Goal: Task Accomplishment & Management: Manage account settings

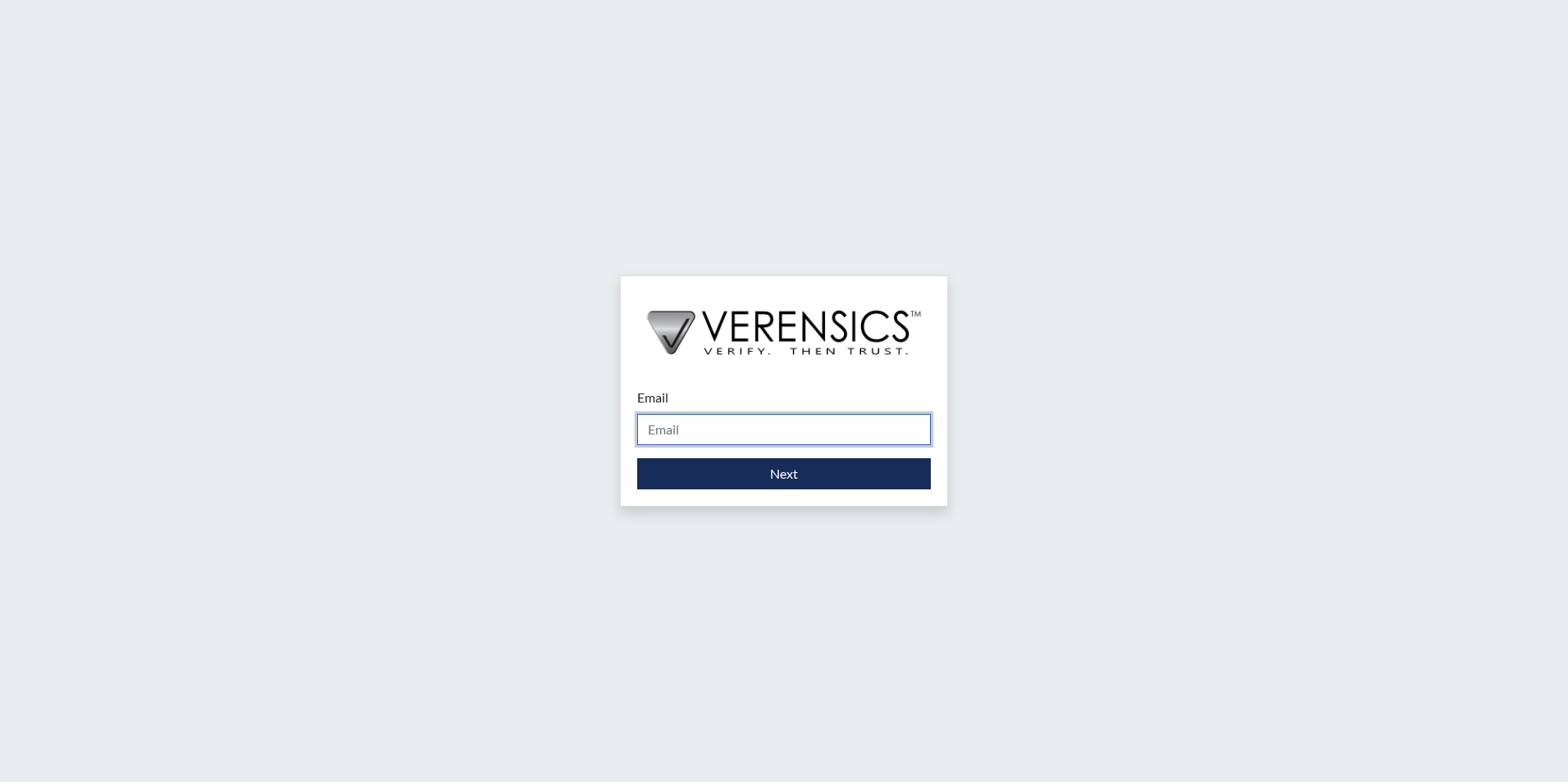
click at [705, 423] on input "Email" at bounding box center [784, 429] width 293 height 31
type input "[PERSON_NAME][EMAIL_ADDRESS][PERSON_NAME][DOMAIN_NAME]"
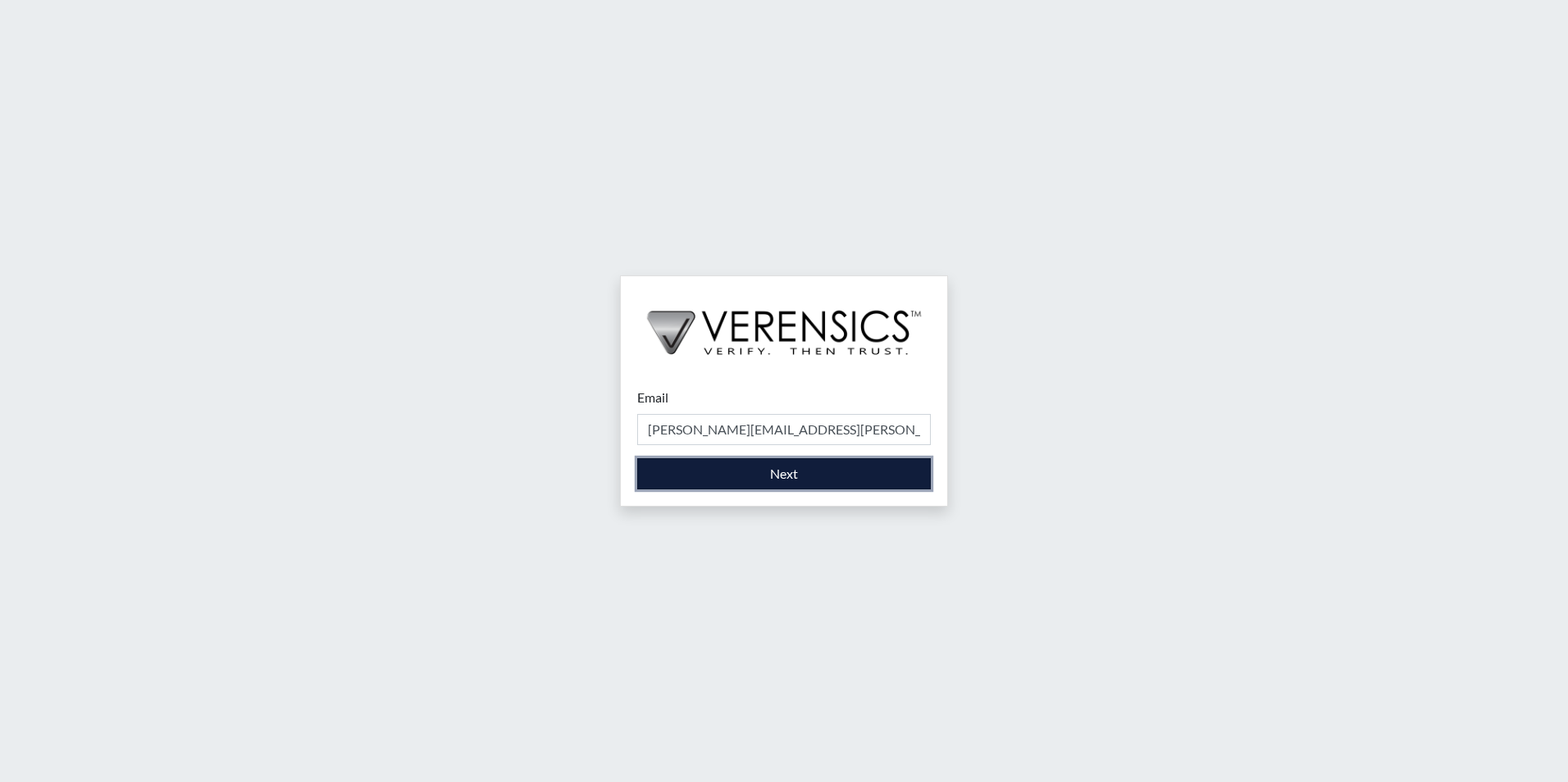
click at [730, 484] on button "Next" at bounding box center [784, 473] width 293 height 31
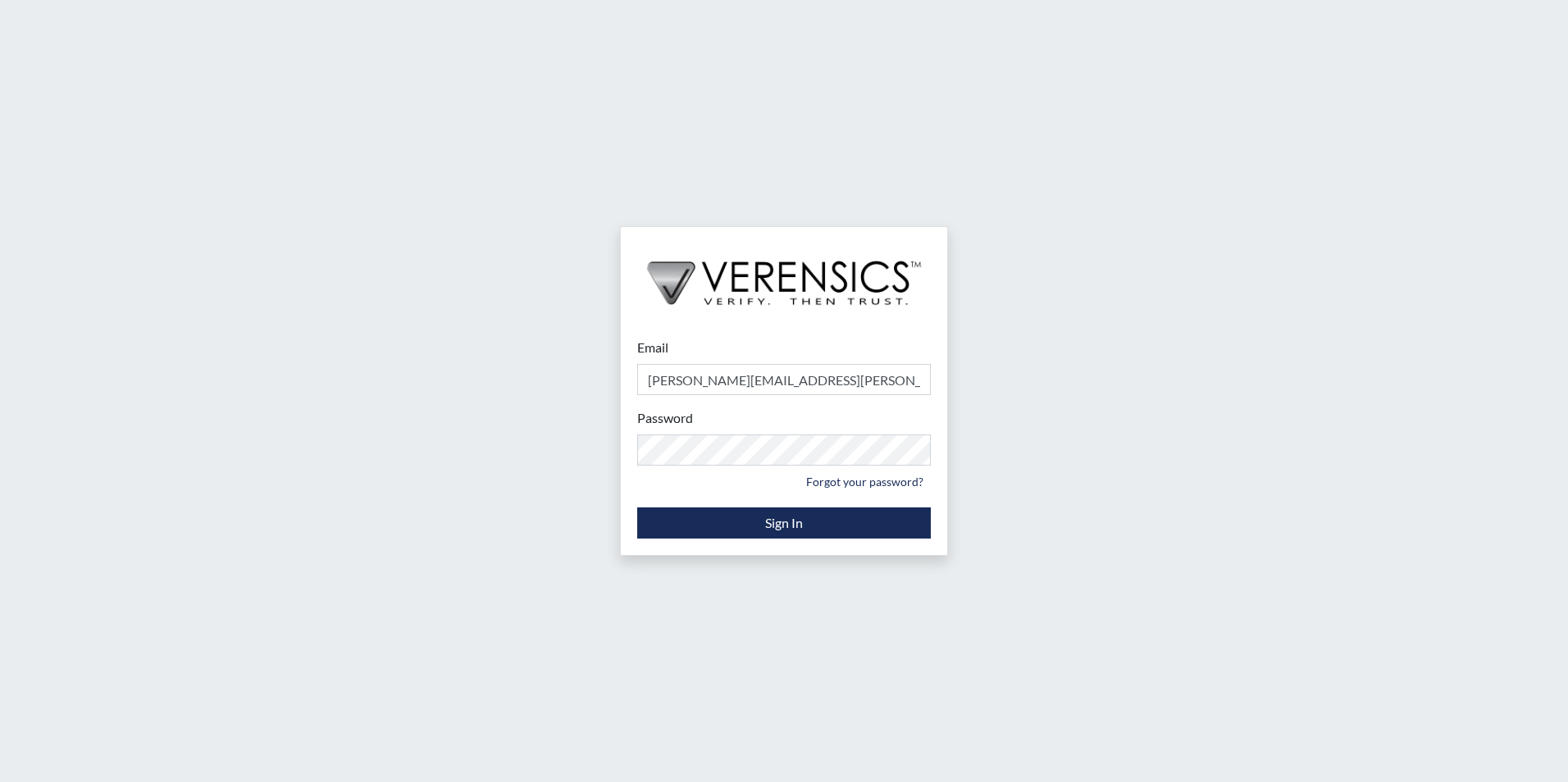
click at [1027, 462] on div "Email [PERSON_NAME][EMAIL_ADDRESS][PERSON_NAME][DOMAIN_NAME] Please provide you…" at bounding box center [784, 391] width 1568 height 782
click at [557, 452] on div "Email [PERSON_NAME][EMAIL_ADDRESS][PERSON_NAME][DOMAIN_NAME] Please provide you…" at bounding box center [784, 391] width 1568 height 782
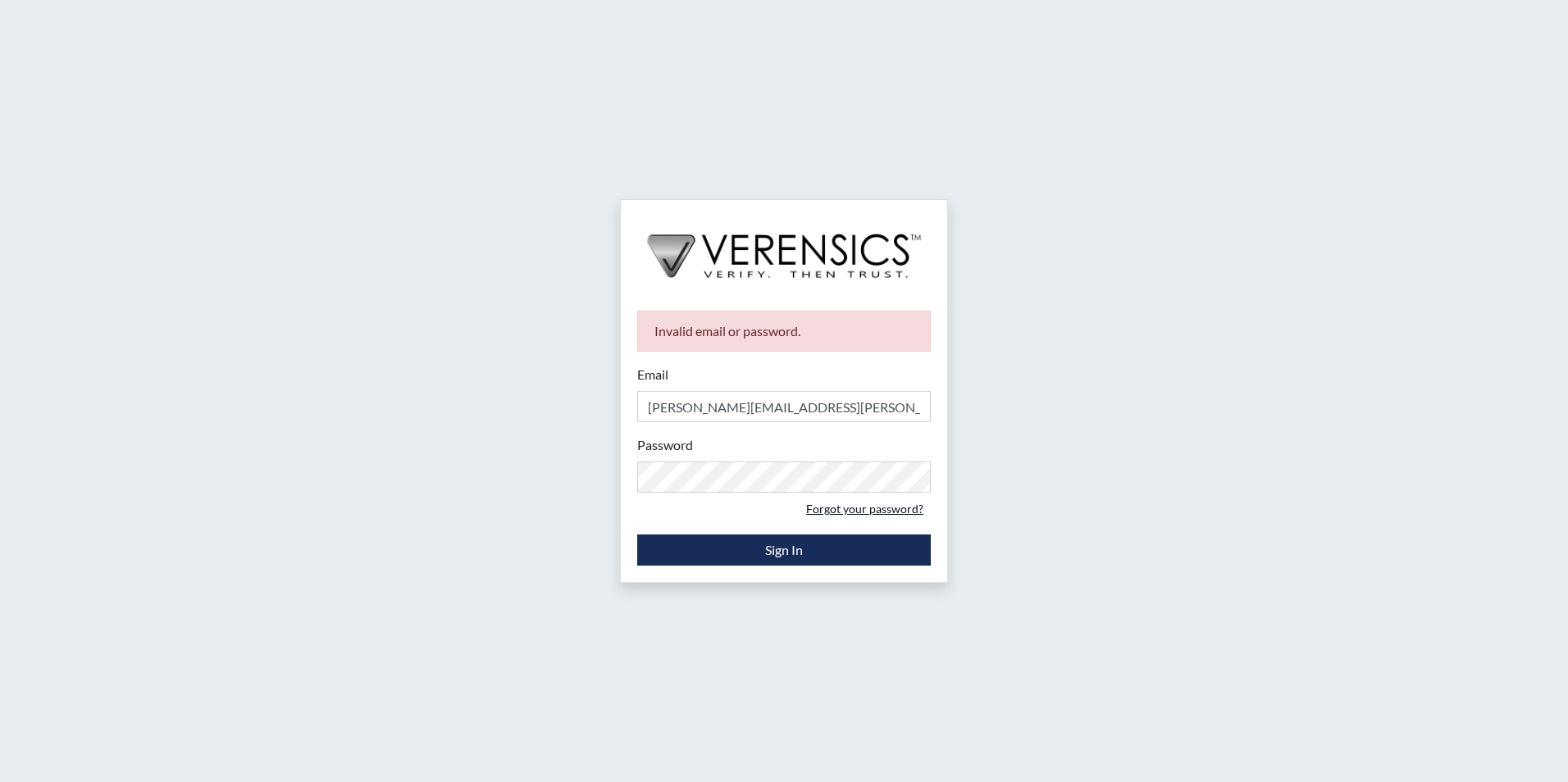
click at [841, 506] on link "Forgot your password?" at bounding box center [865, 508] width 132 height 25
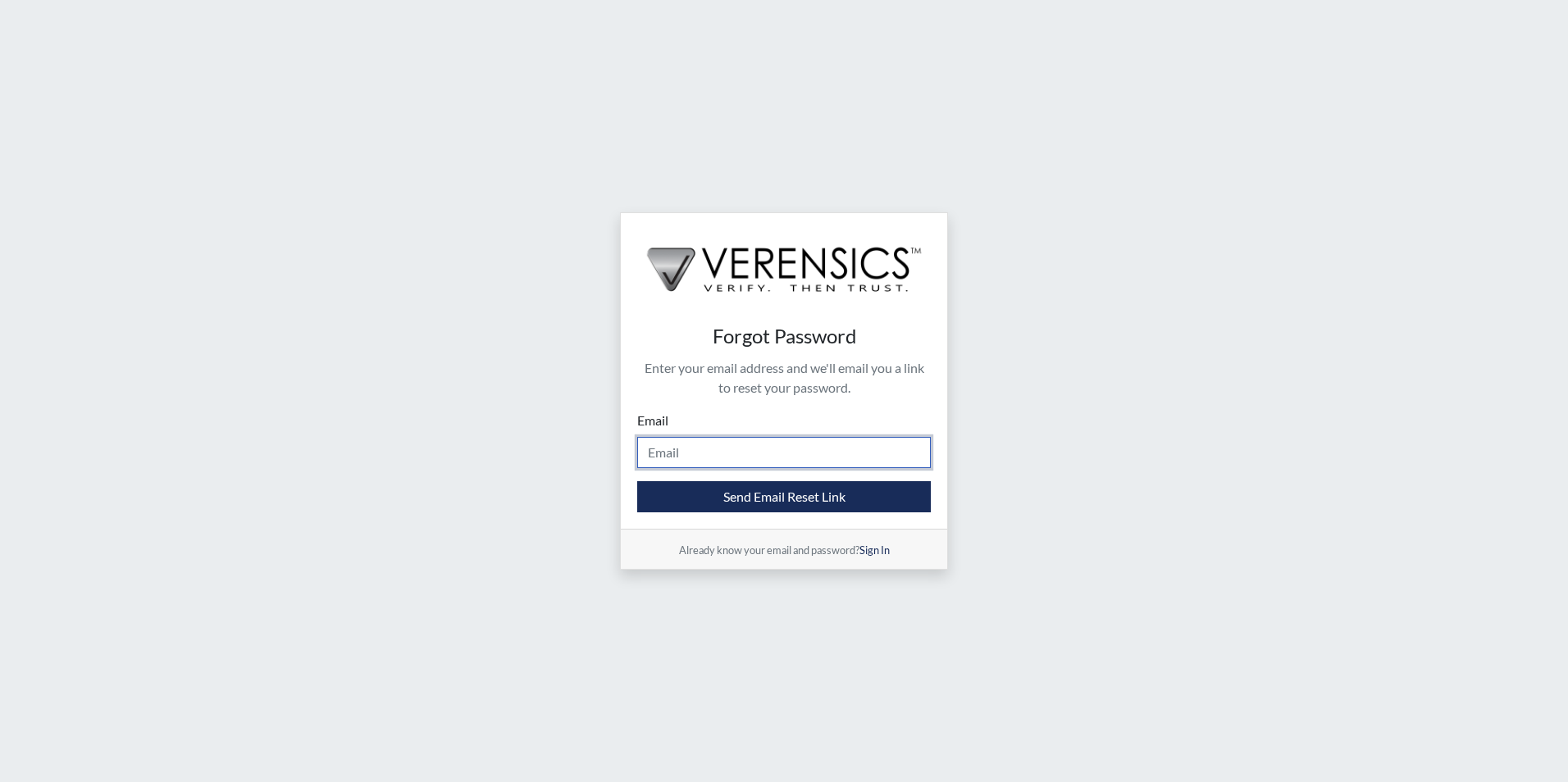
click at [766, 456] on input "Email" at bounding box center [784, 452] width 293 height 31
type input "[PERSON_NAME][EMAIL_ADDRESS][PERSON_NAME][DOMAIN_NAME]"
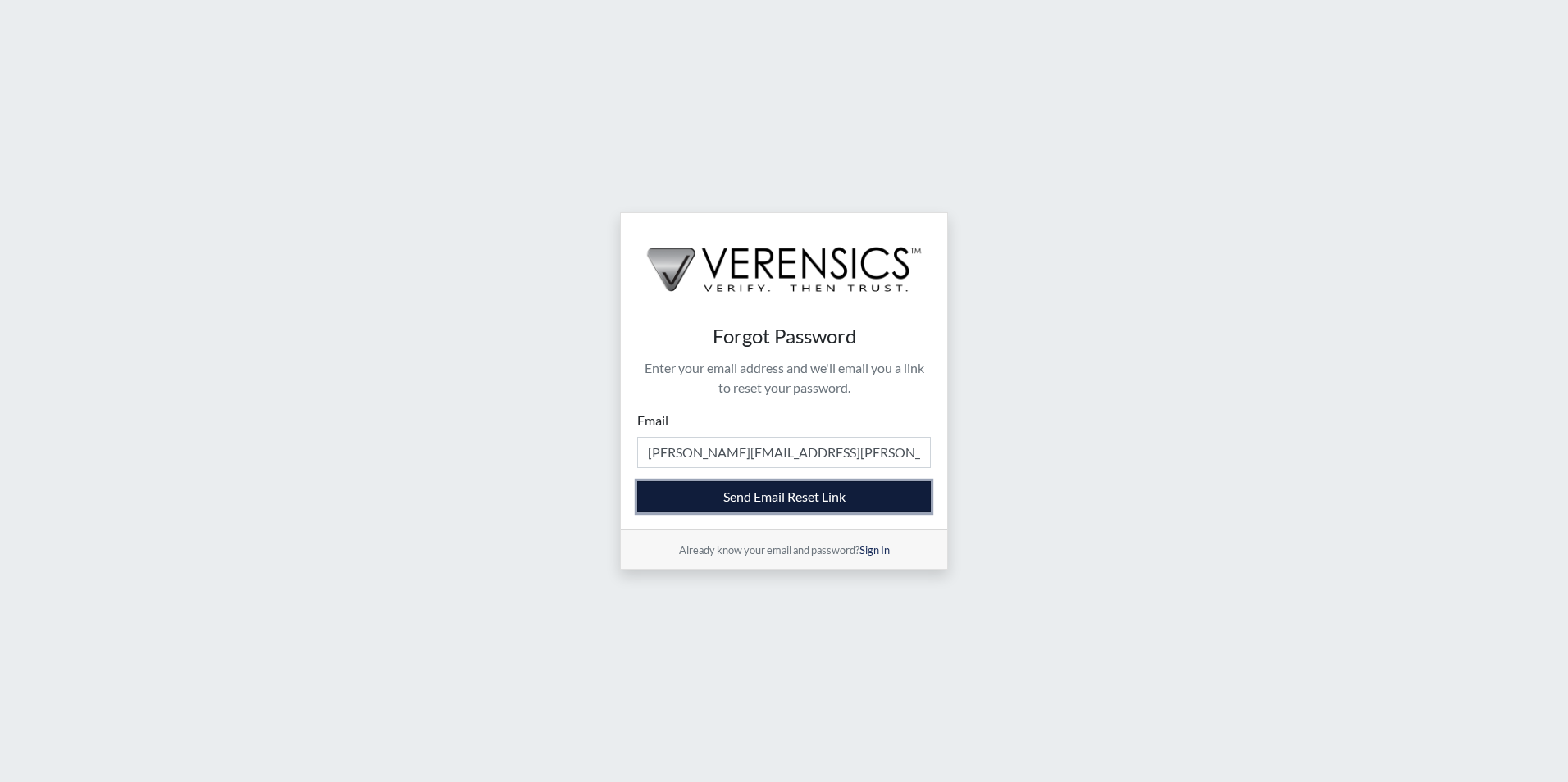
click at [779, 503] on button "Send Email Reset Link" at bounding box center [784, 496] width 293 height 31
